Goal: Transaction & Acquisition: Purchase product/service

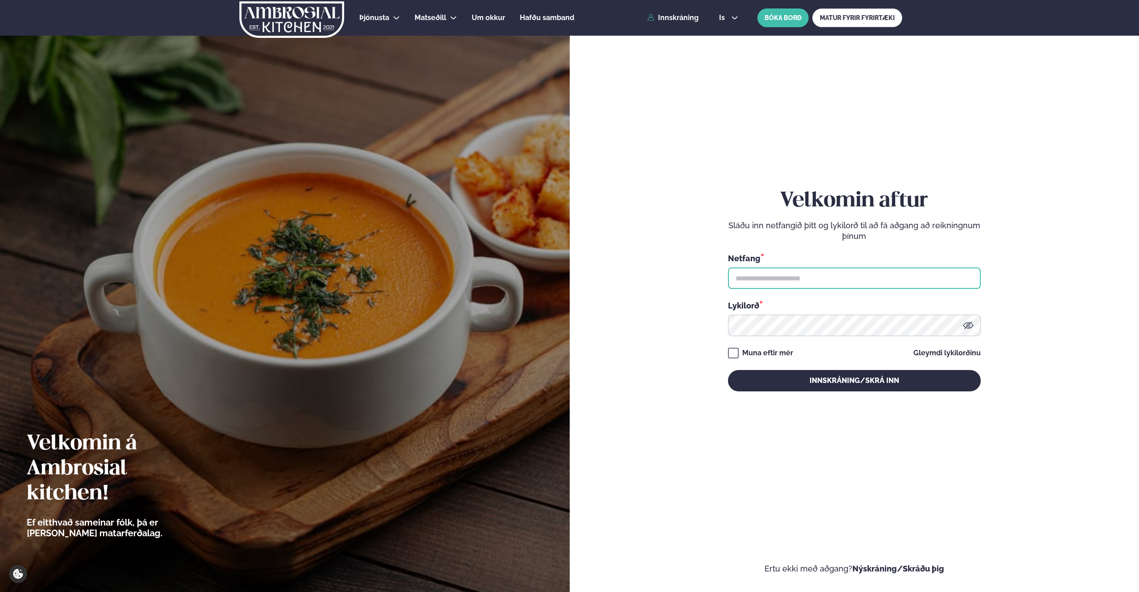
type input "**********"
click at [872, 134] on div "**********" at bounding box center [854, 290] width 253 height 533
click at [864, 371] on button "Innskráning/Skrá inn" at bounding box center [854, 380] width 253 height 21
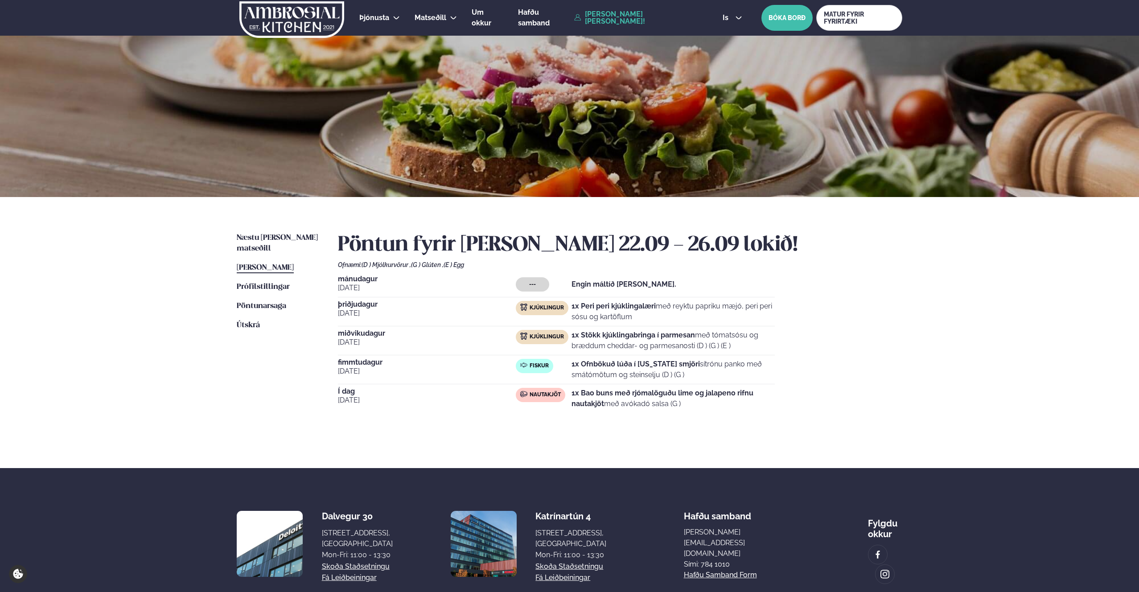
click at [838, 234] on h2 "Pöntun fyrir [PERSON_NAME] 22.09 - 26.09 lokið!" at bounding box center [620, 245] width 565 height 25
click at [696, 403] on p "1x Bao buns með rjómalöguðu lime og jalapeno rifnu nautakjöt með avókadó salsa …" at bounding box center [673, 398] width 203 height 21
click at [276, 242] on link "Næstu [PERSON_NAME] matseðill Næsta vika" at bounding box center [278, 243] width 83 height 21
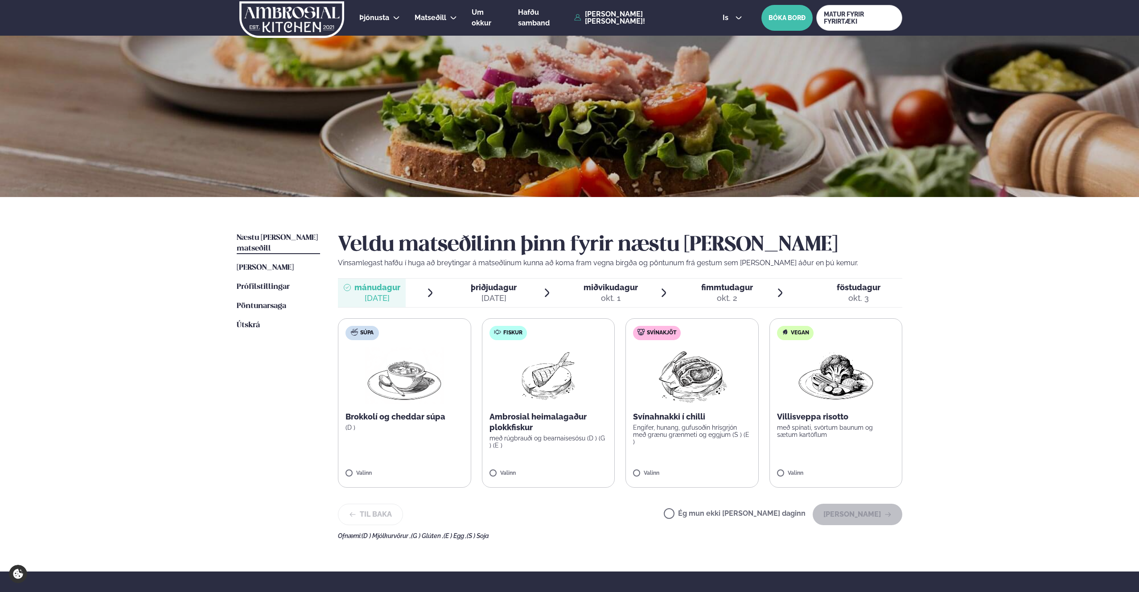
click at [536, 448] on p "með rúgbrauði og bearnaisesósu (D ) (G ) (E )" at bounding box center [549, 442] width 118 height 14
click at [879, 518] on button "[PERSON_NAME]" at bounding box center [858, 514] width 90 height 21
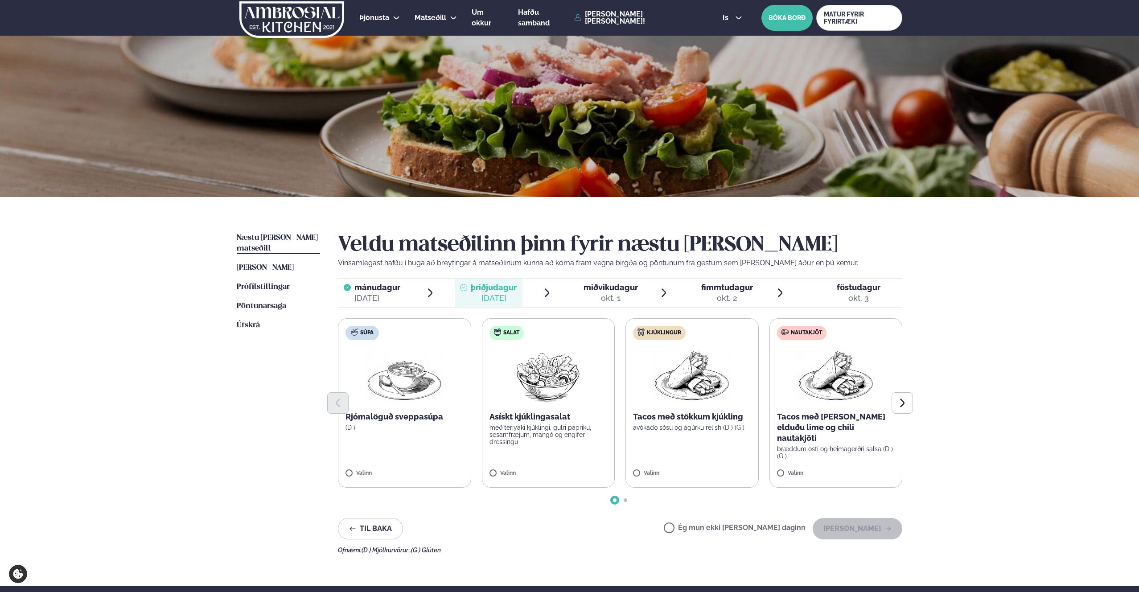
click at [687, 399] on div at bounding box center [620, 402] width 565 height 21
click at [631, 460] on label "Kjúklingur Tacos með stökkum kjúkling avókadó sósu og agúrku relish (D ) (G ) V…" at bounding box center [692, 402] width 133 height 169
click at [850, 529] on button "[PERSON_NAME]" at bounding box center [858, 528] width 90 height 21
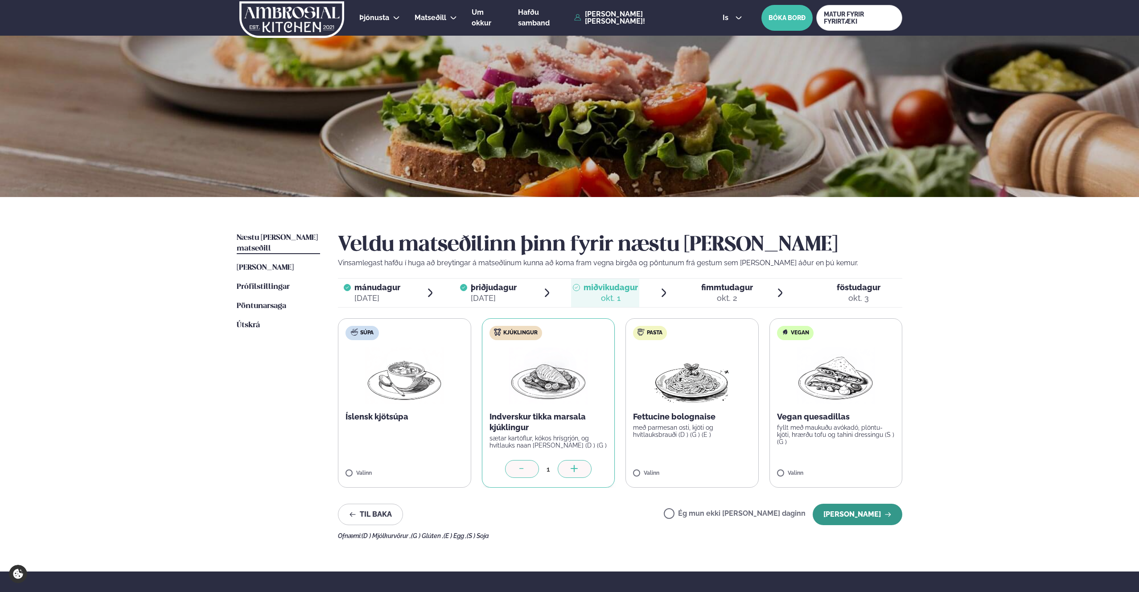
click at [878, 517] on button "[PERSON_NAME]" at bounding box center [858, 514] width 90 height 21
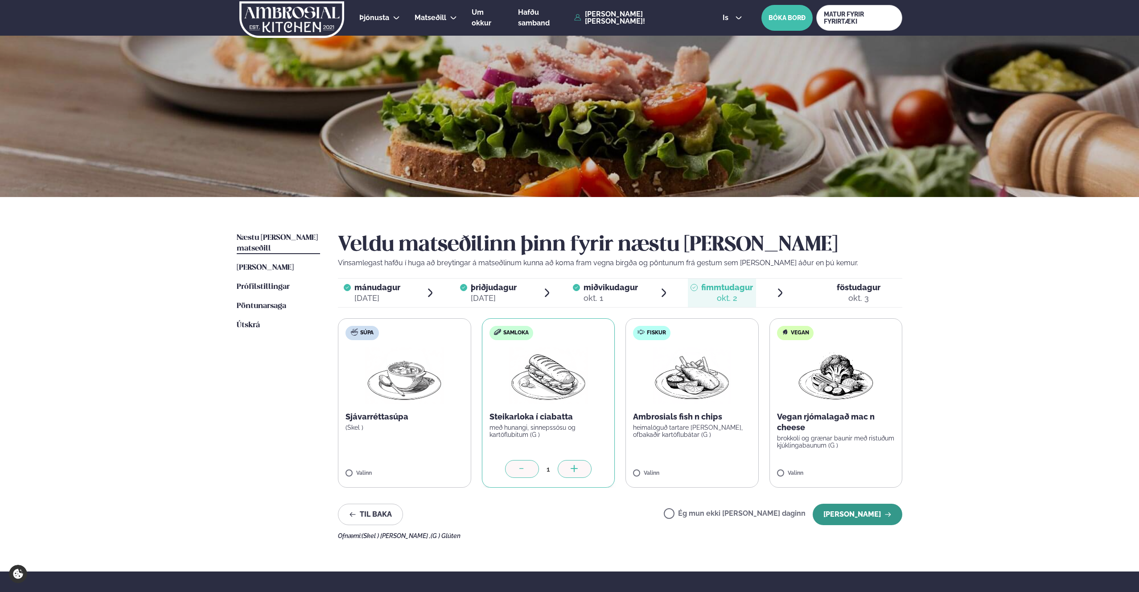
click at [851, 509] on button "[PERSON_NAME]" at bounding box center [858, 514] width 90 height 21
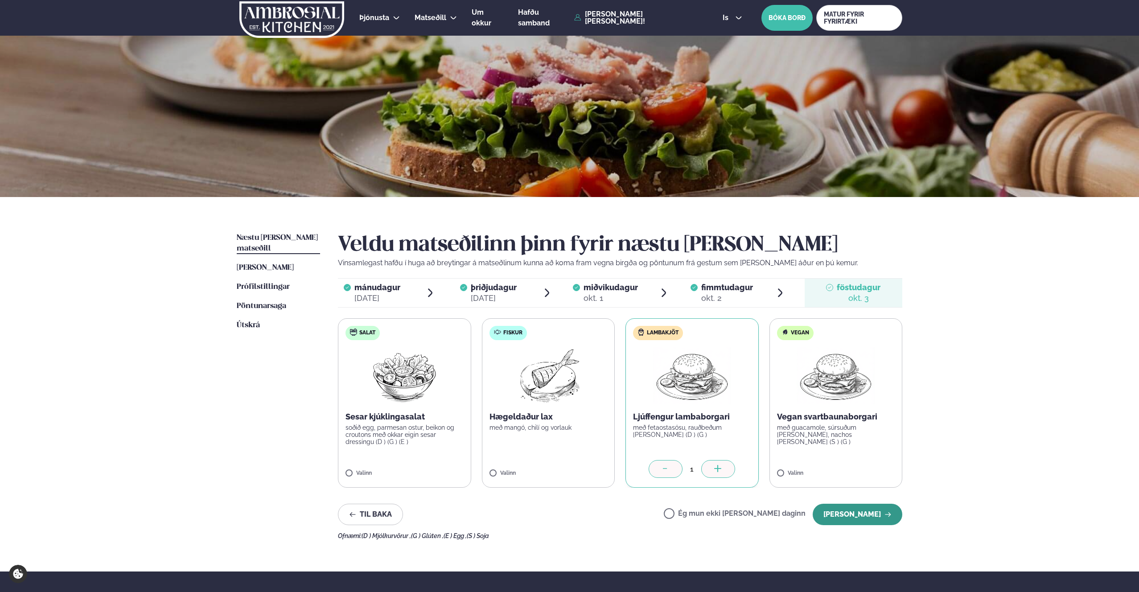
click at [858, 520] on button "[PERSON_NAME]" at bounding box center [858, 514] width 90 height 21
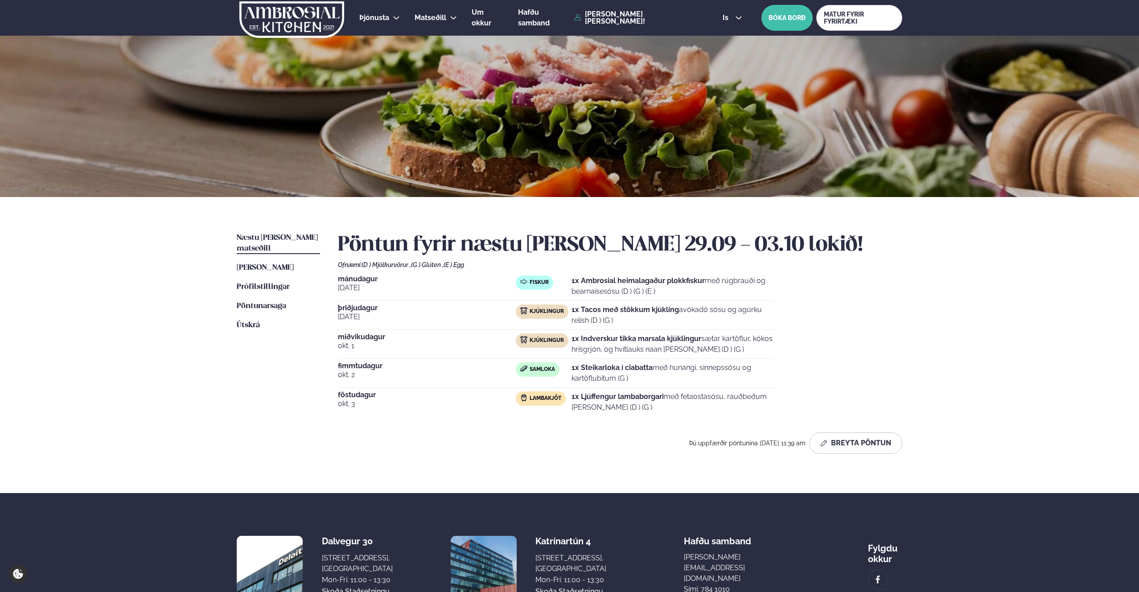
drag, startPoint x: 856, startPoint y: 354, endPoint x: 873, endPoint y: 307, distance: 49.6
click at [856, 354] on div "[DATE] Fiskur 1x Ambrosial heimalagaður plokkfiskur með rúgbrauði og bearnaises…" at bounding box center [620, 346] width 565 height 141
